Goal: Register for event/course

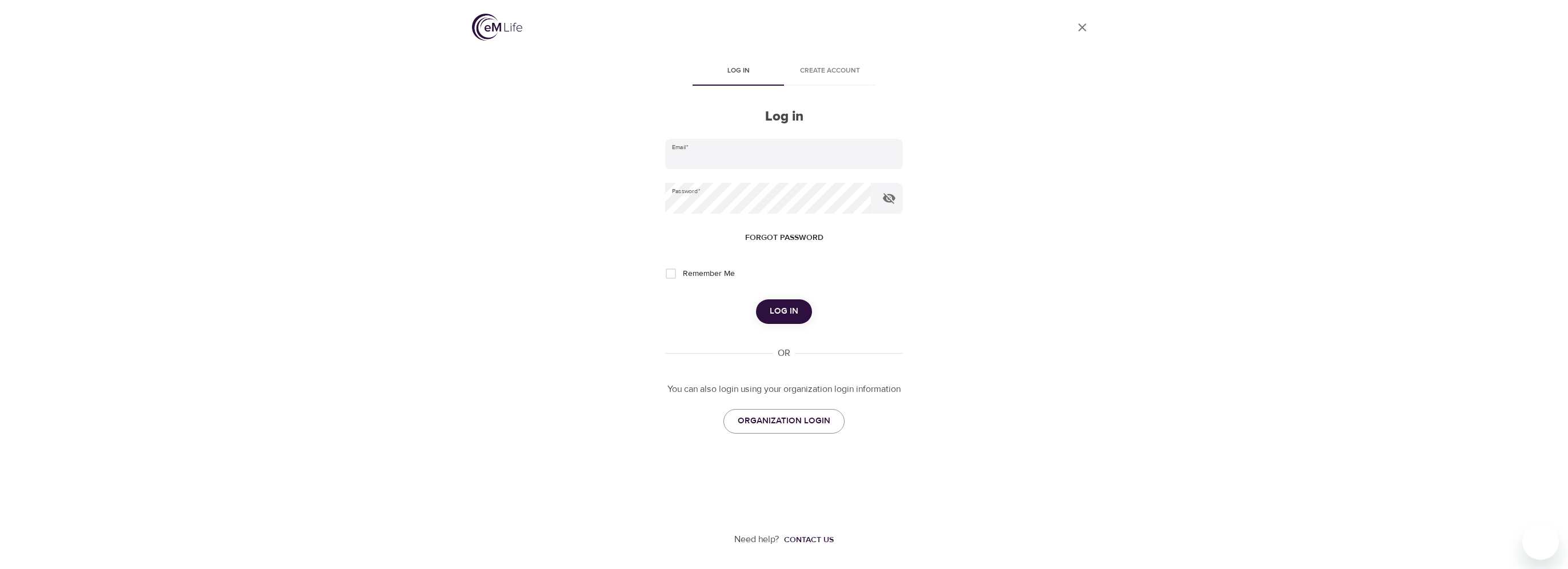
type input "[PERSON_NAME][EMAIL_ADDRESS][DOMAIN_NAME]"
click at [761, 312] on button "Log in" at bounding box center [784, 311] width 56 height 24
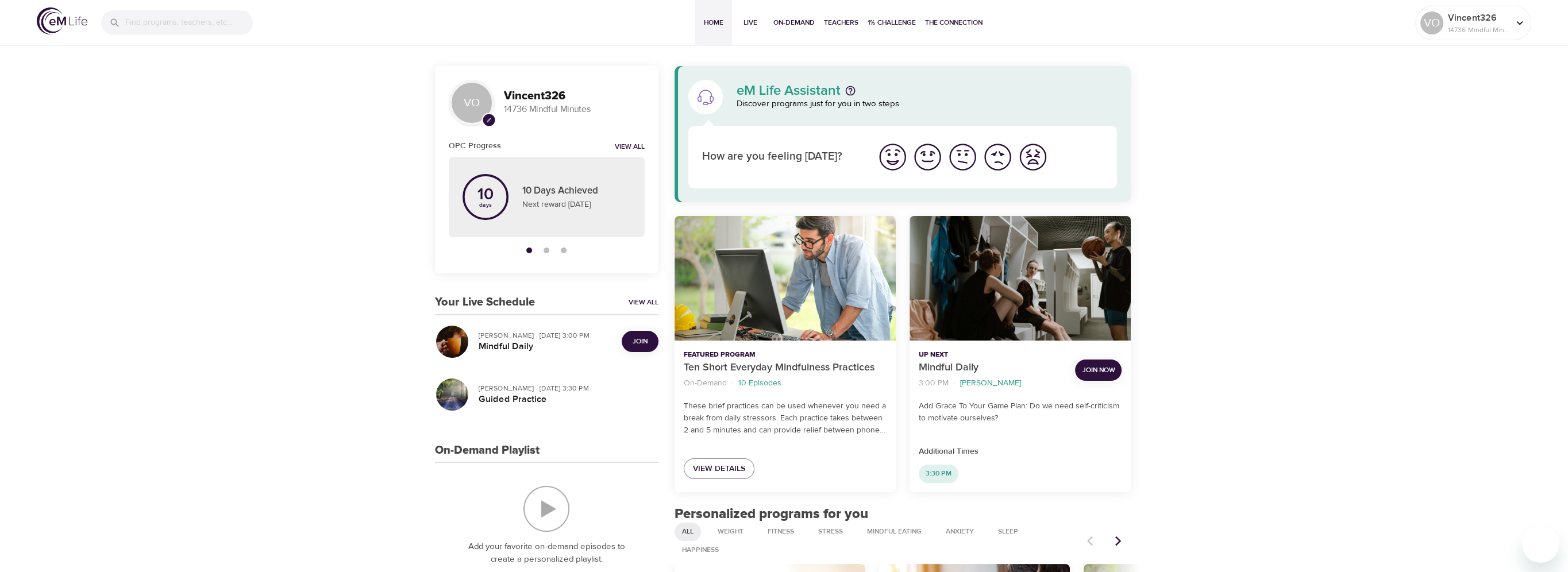
click at [642, 333] on button "Join" at bounding box center [640, 341] width 37 height 21
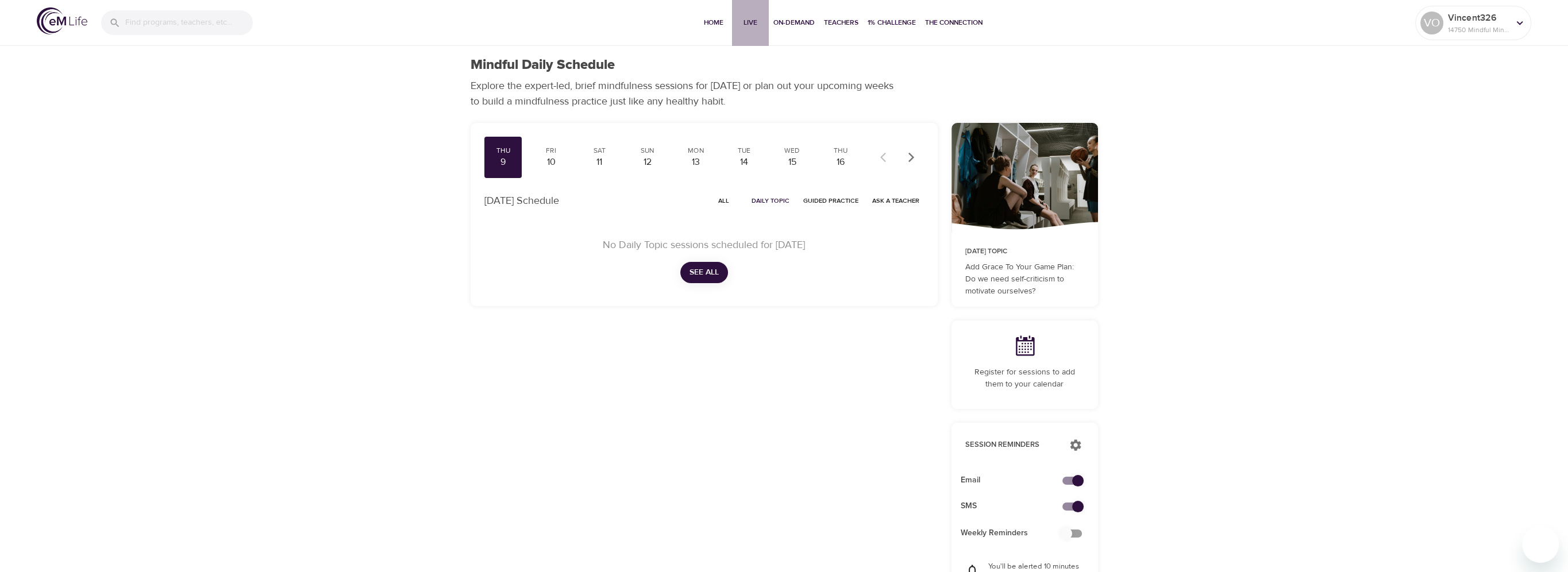
click at [747, 23] on span "Live" at bounding box center [750, 23] width 28 height 12
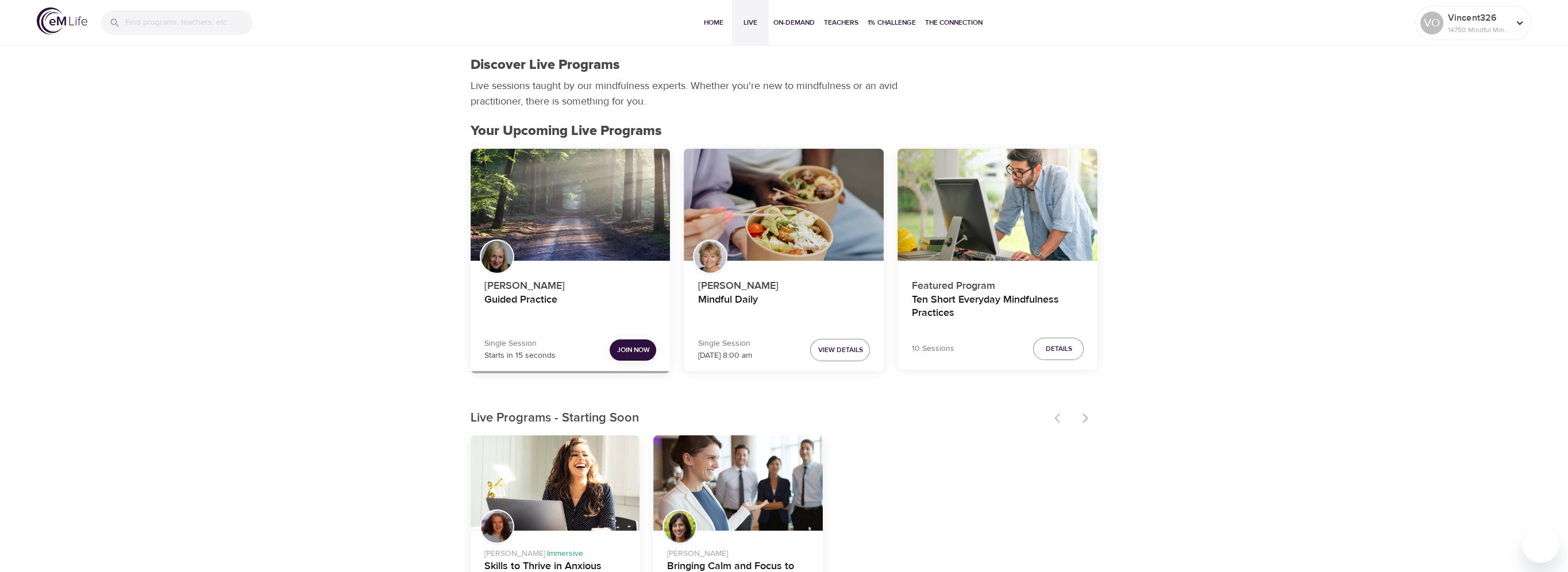
click at [621, 349] on span "Join Now" at bounding box center [633, 350] width 33 height 12
